Goal: Navigation & Orientation: Find specific page/section

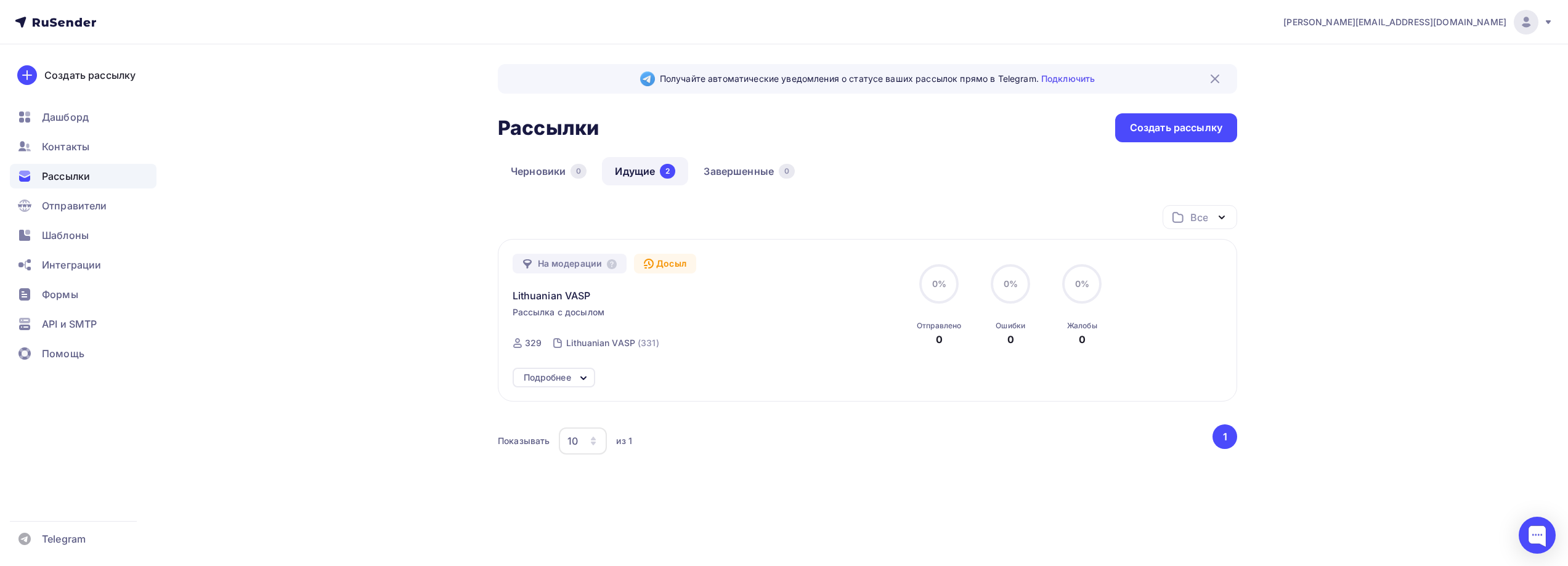
click at [1398, 197] on div "[PERSON_NAME][EMAIL_ADDRESS][DOMAIN_NAME] Аккаунт Тарифы Выйти Создать рассылку…" at bounding box center [784, 290] width 1568 height 580
click at [553, 176] on link "Черновики 0" at bounding box center [548, 171] width 101 height 29
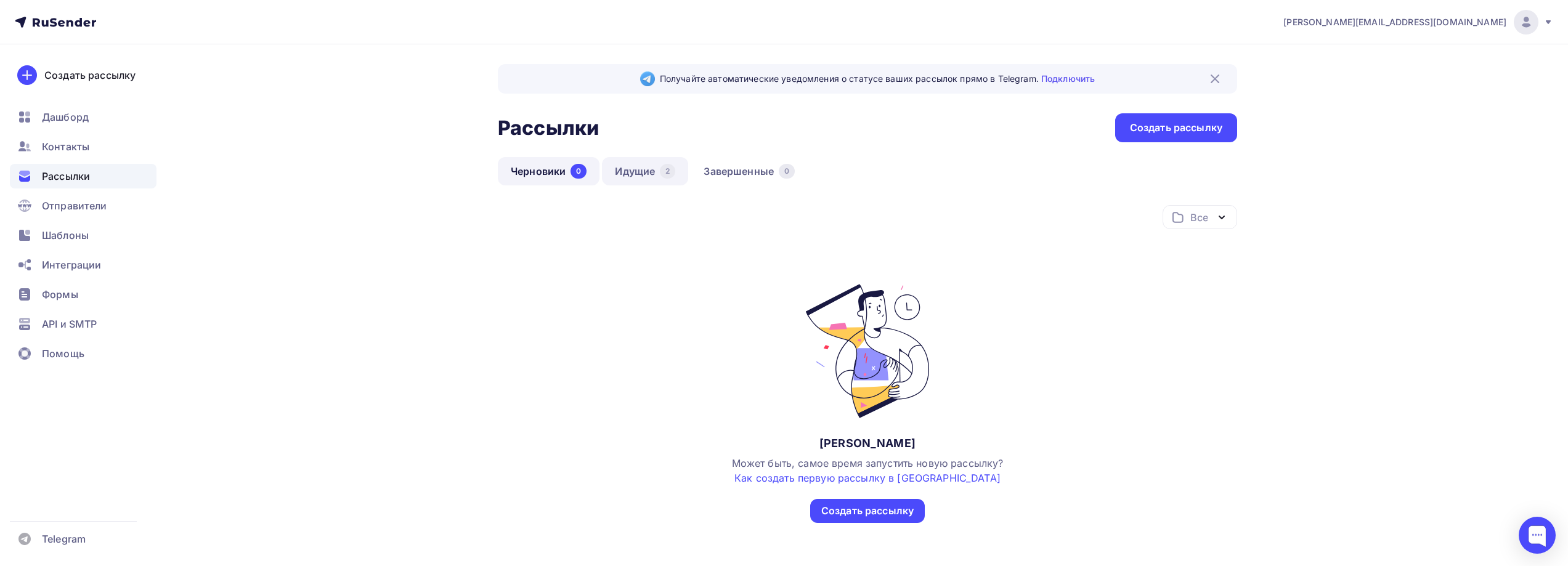
click at [640, 169] on link "Идущие 2" at bounding box center [645, 171] width 86 height 29
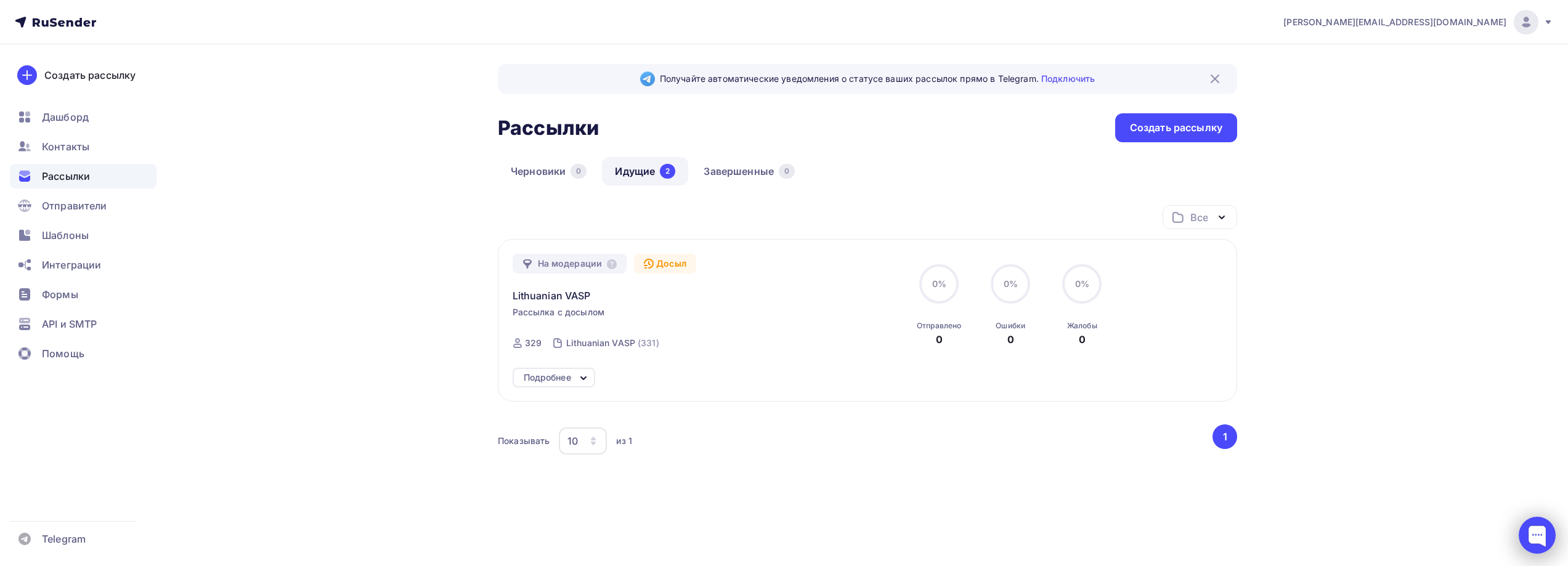
click at [1524, 525] on div at bounding box center [1538, 536] width 37 height 37
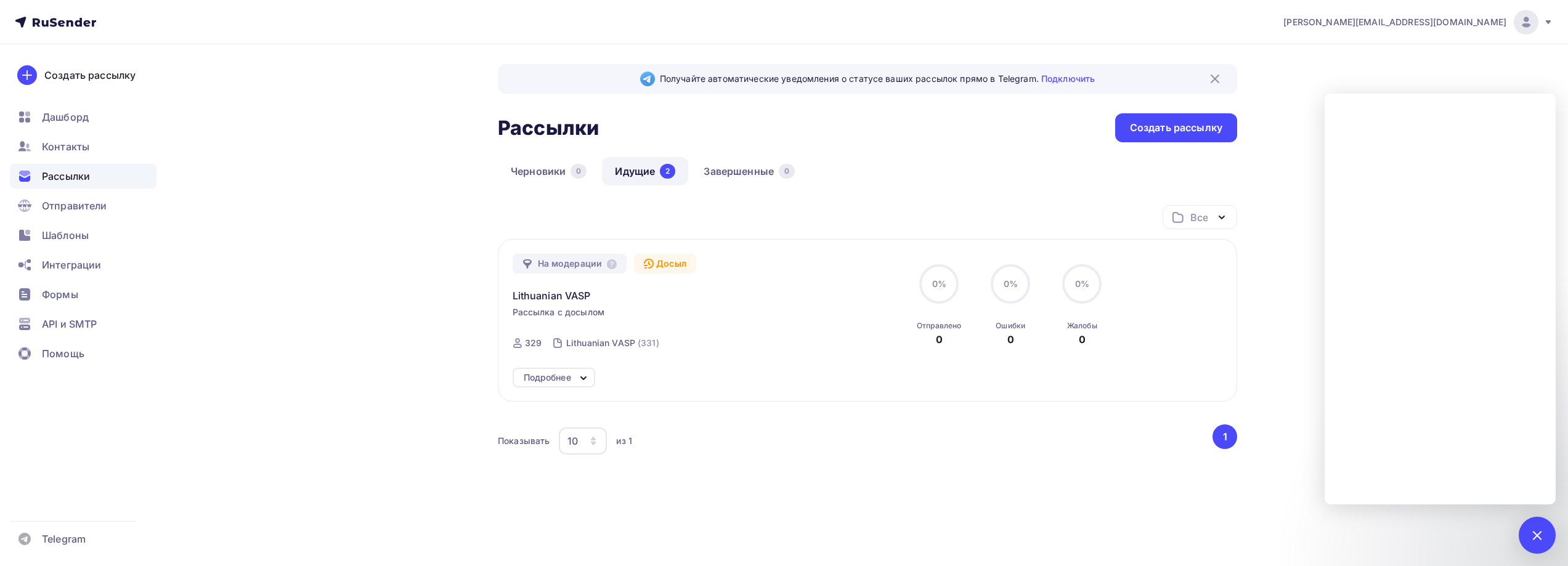
click at [1329, 80] on div "[PERSON_NAME][EMAIL_ADDRESS][DOMAIN_NAME] Аккаунт Тарифы Выйти Создать рассылку…" at bounding box center [784, 290] width 1568 height 580
click at [1312, 83] on div "[PERSON_NAME][EMAIL_ADDRESS][DOMAIN_NAME] Аккаунт Тарифы Выйти Создать рассылку…" at bounding box center [784, 290] width 1568 height 580
click at [1534, 541] on div at bounding box center [1537, 535] width 17 height 17
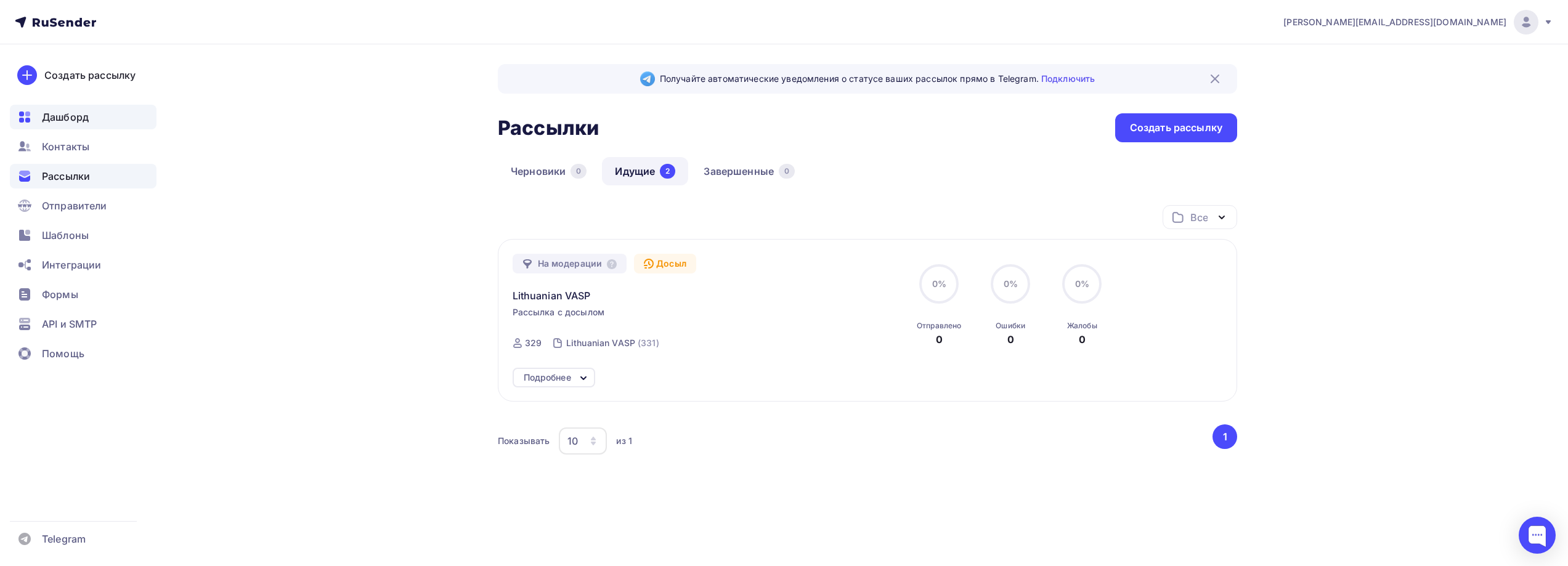
click at [52, 118] on span "Дашборд" at bounding box center [65, 117] width 46 height 15
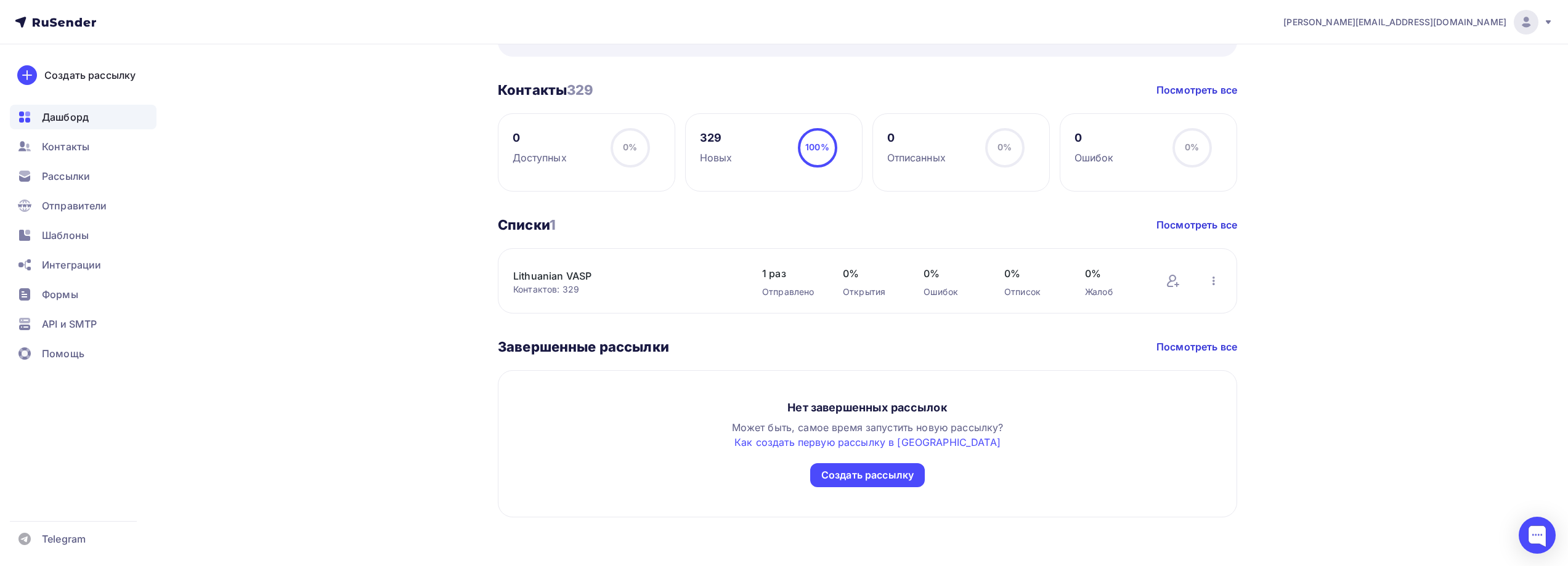
scroll to position [526, 0]
click at [770, 275] on span "1 раз" at bounding box center [790, 273] width 56 height 15
click at [1195, 220] on link "Посмотреть все" at bounding box center [1197, 225] width 81 height 15
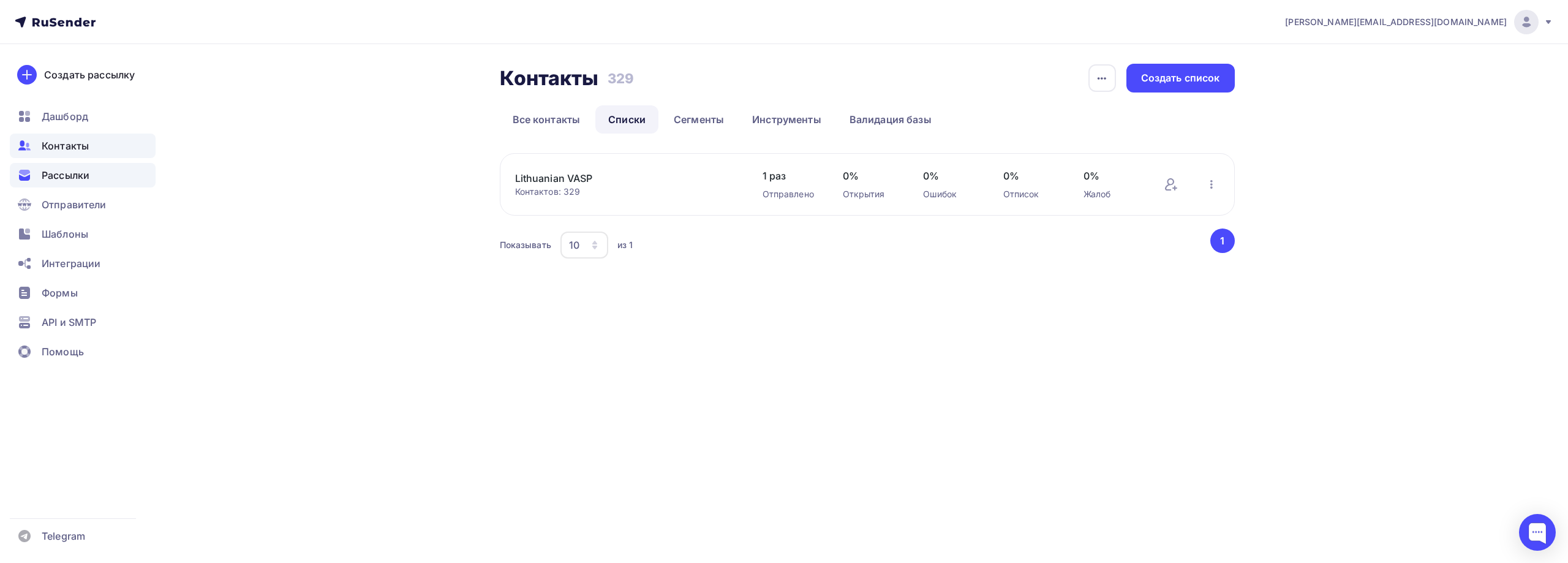
click at [64, 174] on span "Рассылки" at bounding box center [66, 176] width 48 height 15
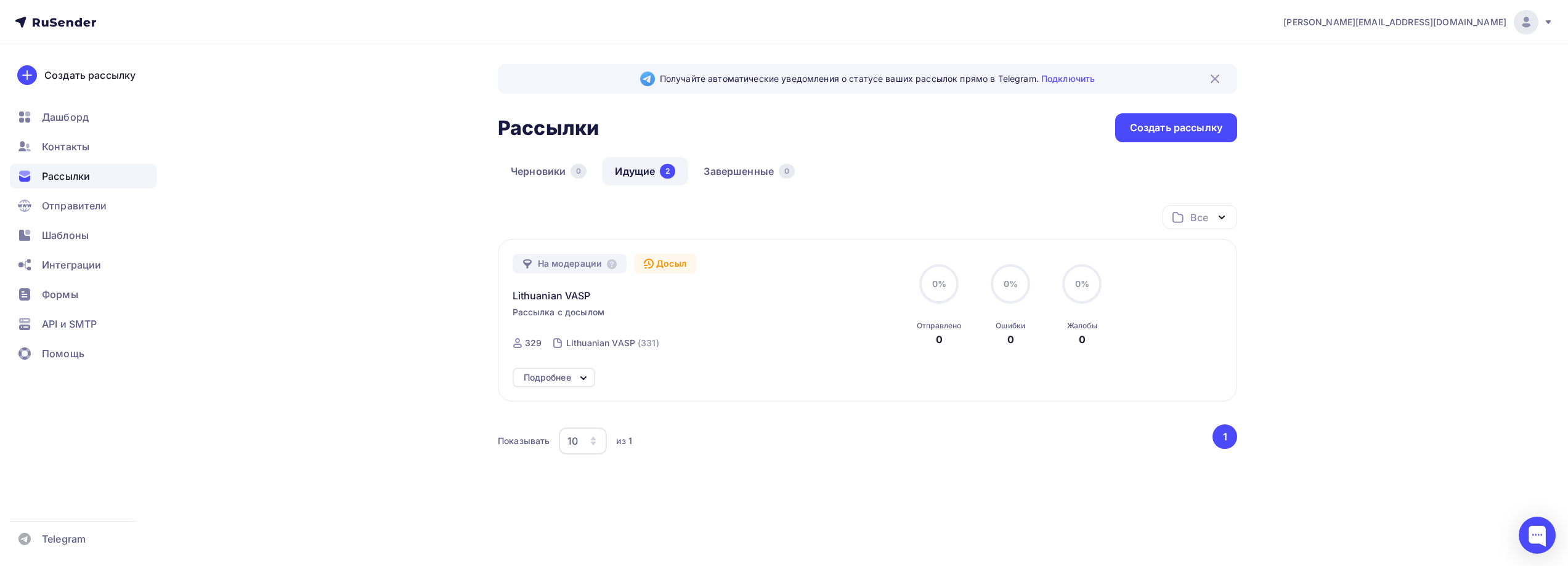
click at [574, 367] on div "Подробнее" at bounding box center [554, 377] width 83 height 19
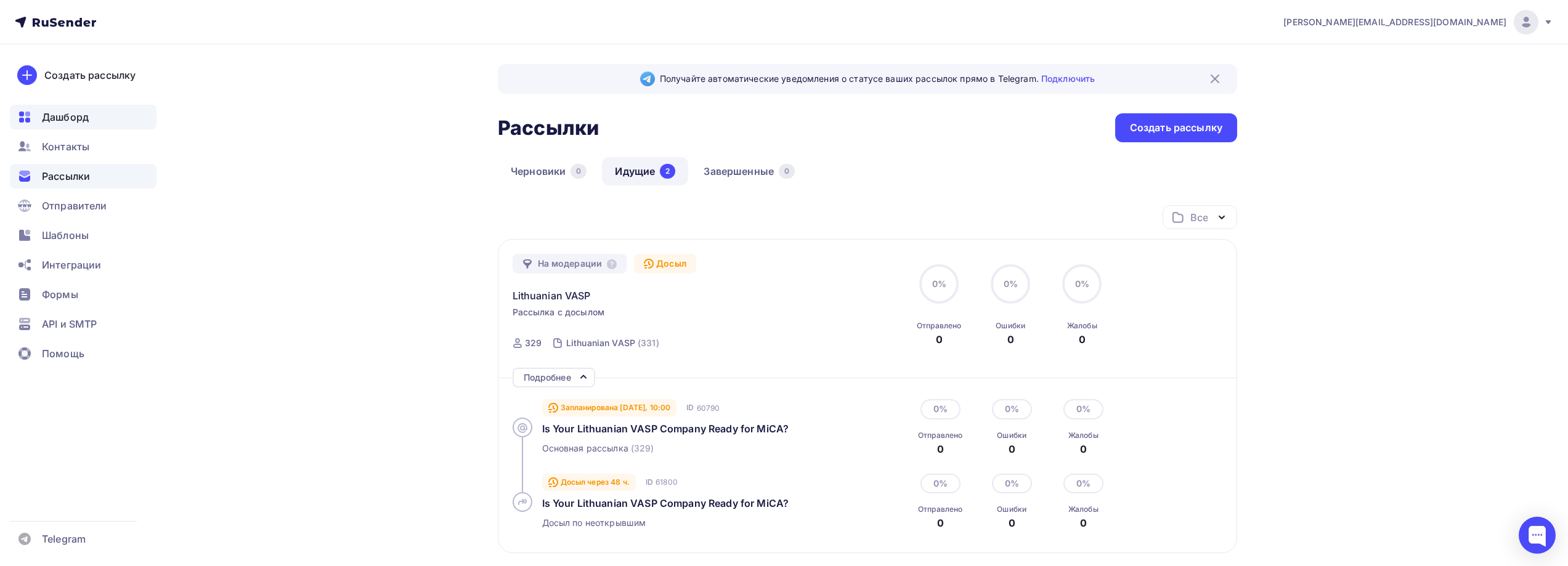
click at [88, 117] on span "Дашборд" at bounding box center [65, 117] width 46 height 15
